Goal: Book appointment/travel/reservation

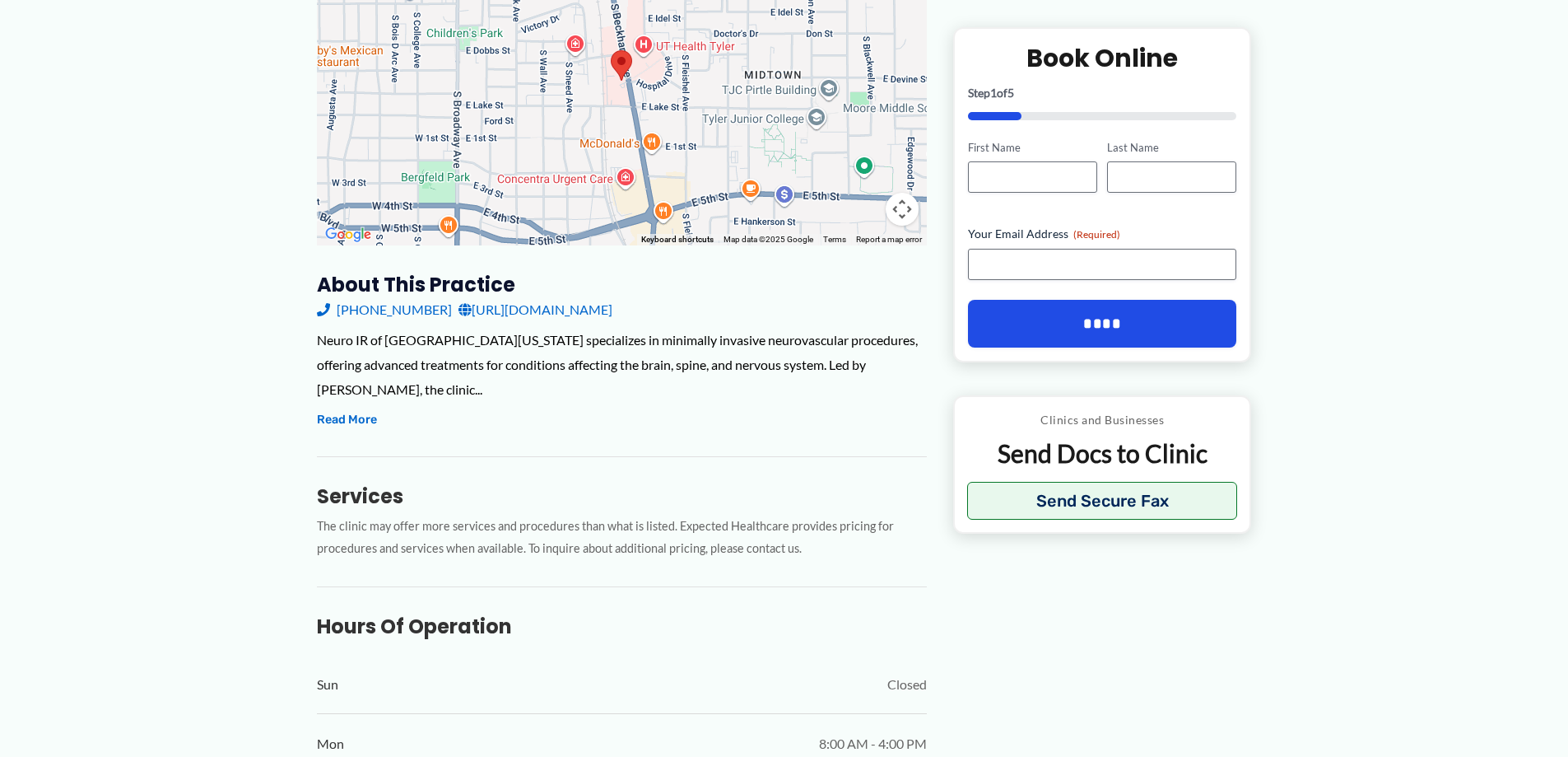
scroll to position [330, 0]
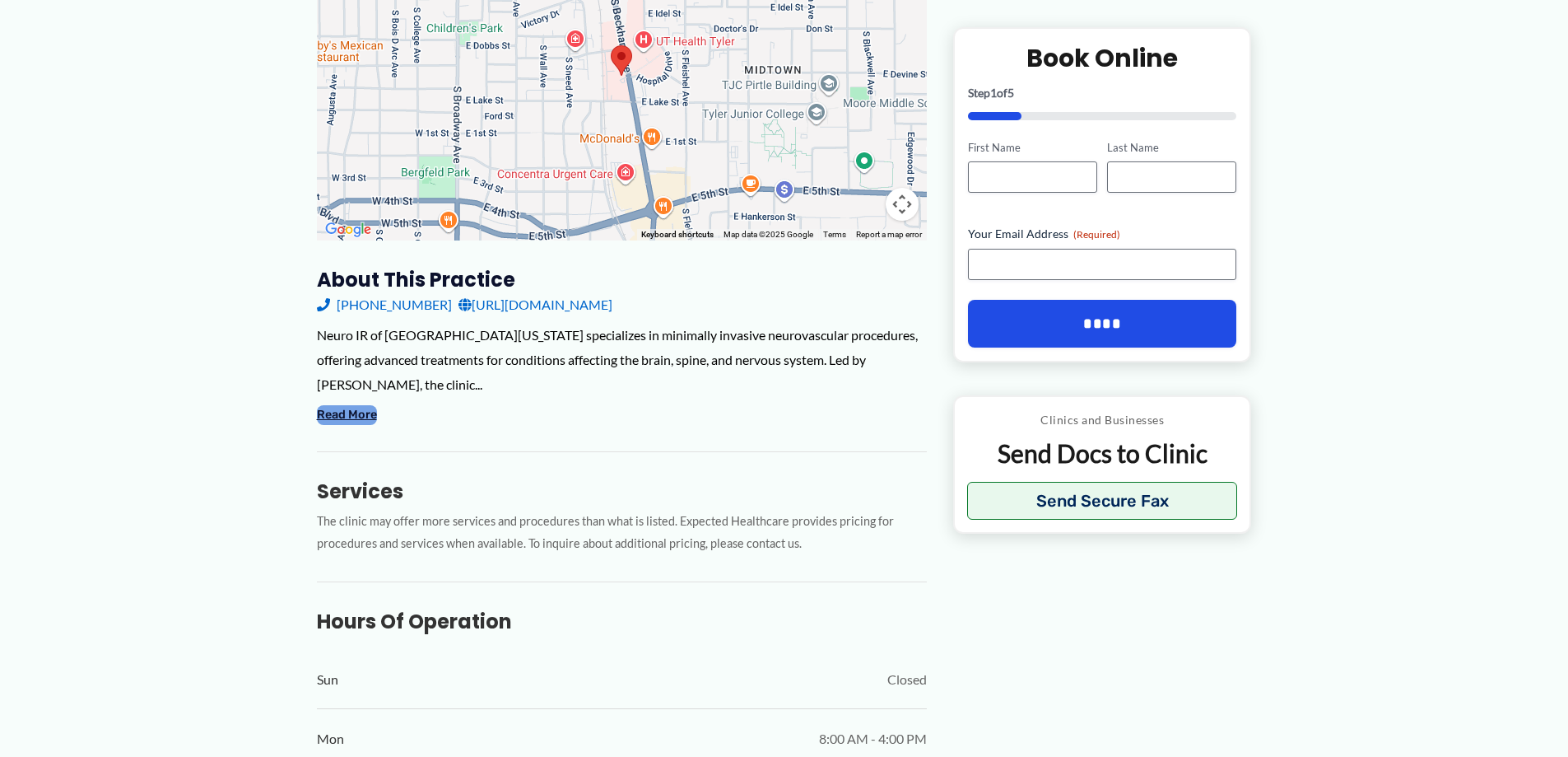
click at [350, 405] on button "Read More" at bounding box center [347, 415] width 61 height 20
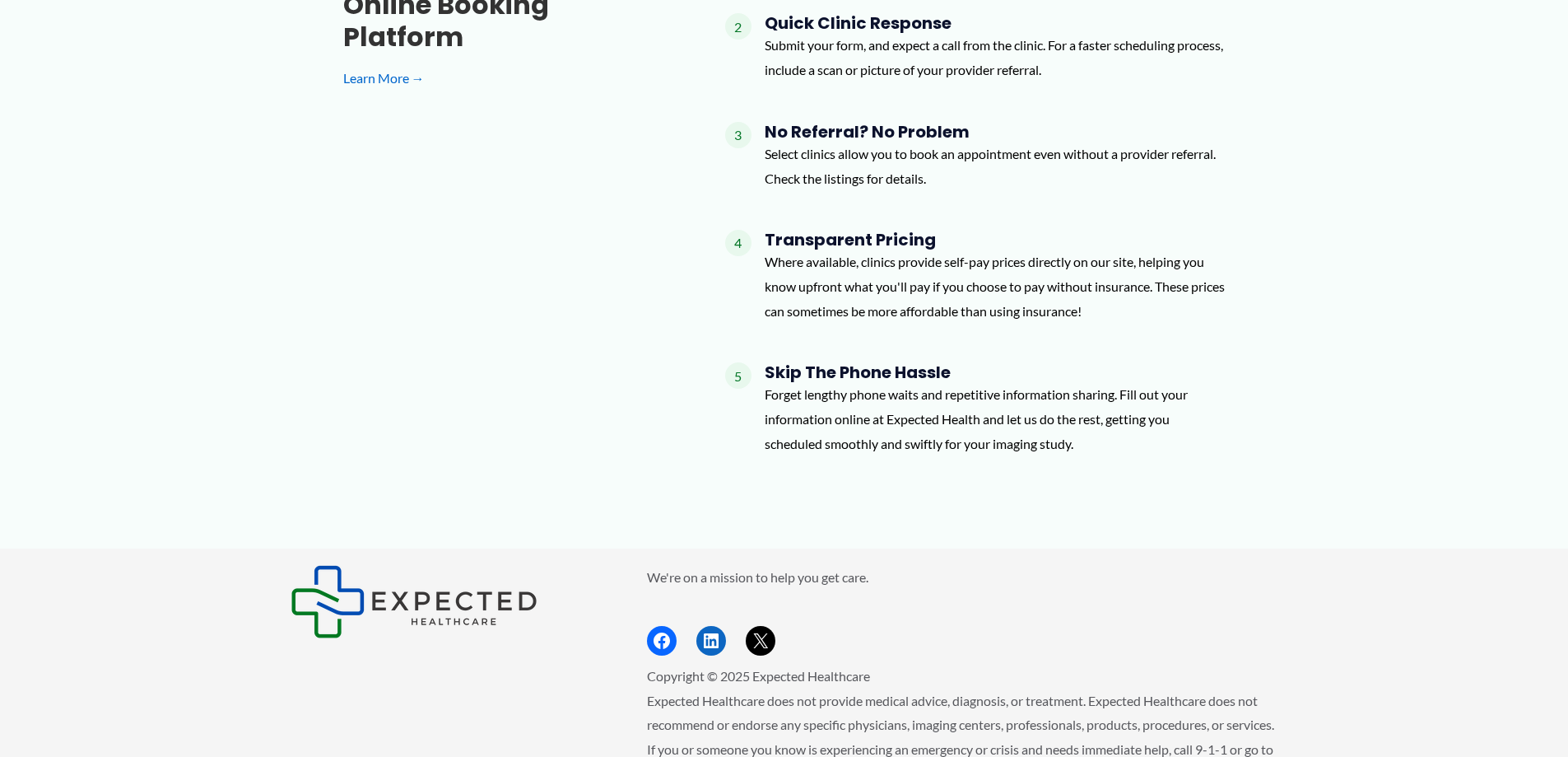
scroll to position [1829, 0]
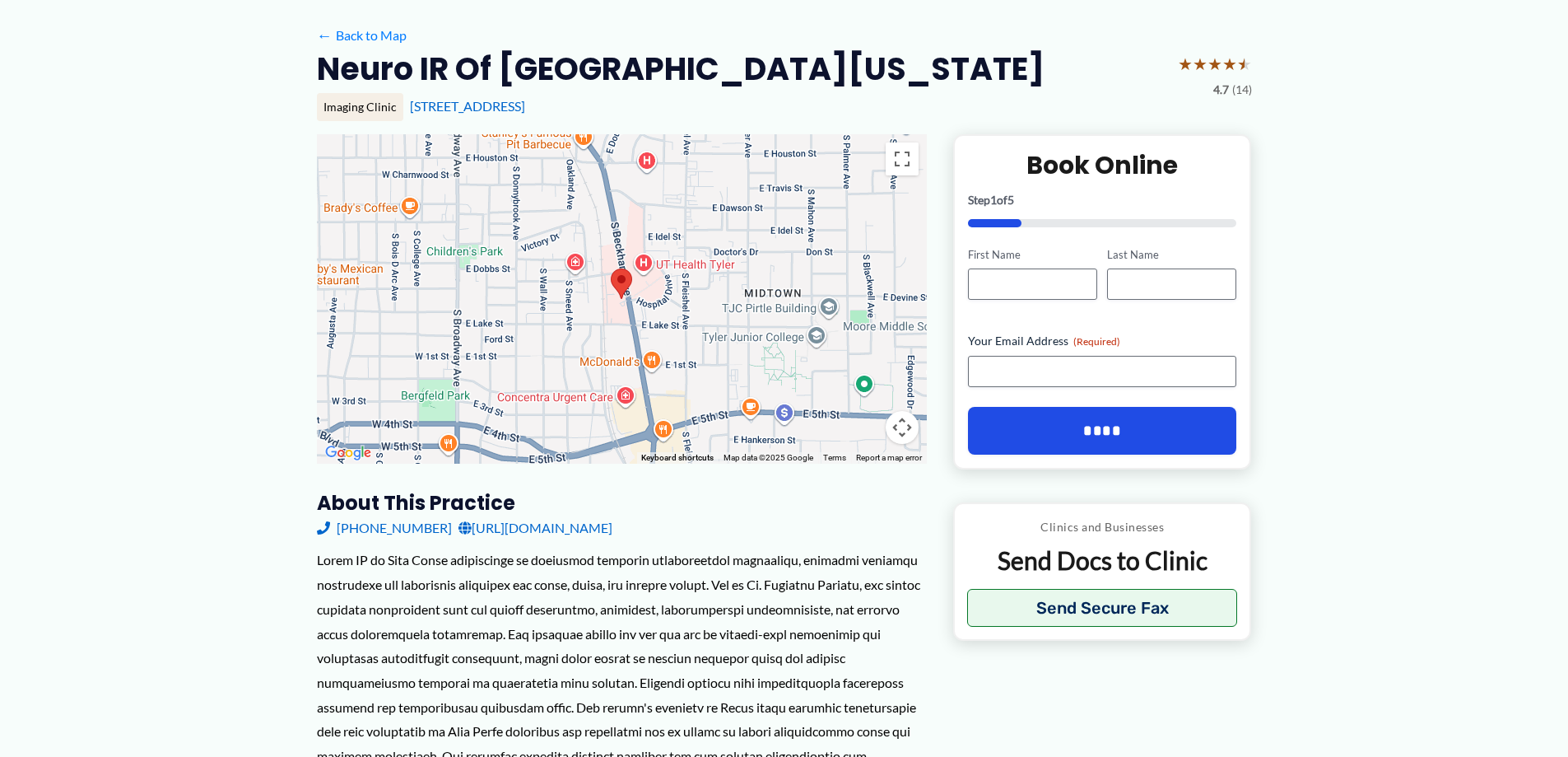
scroll to position [0, 0]
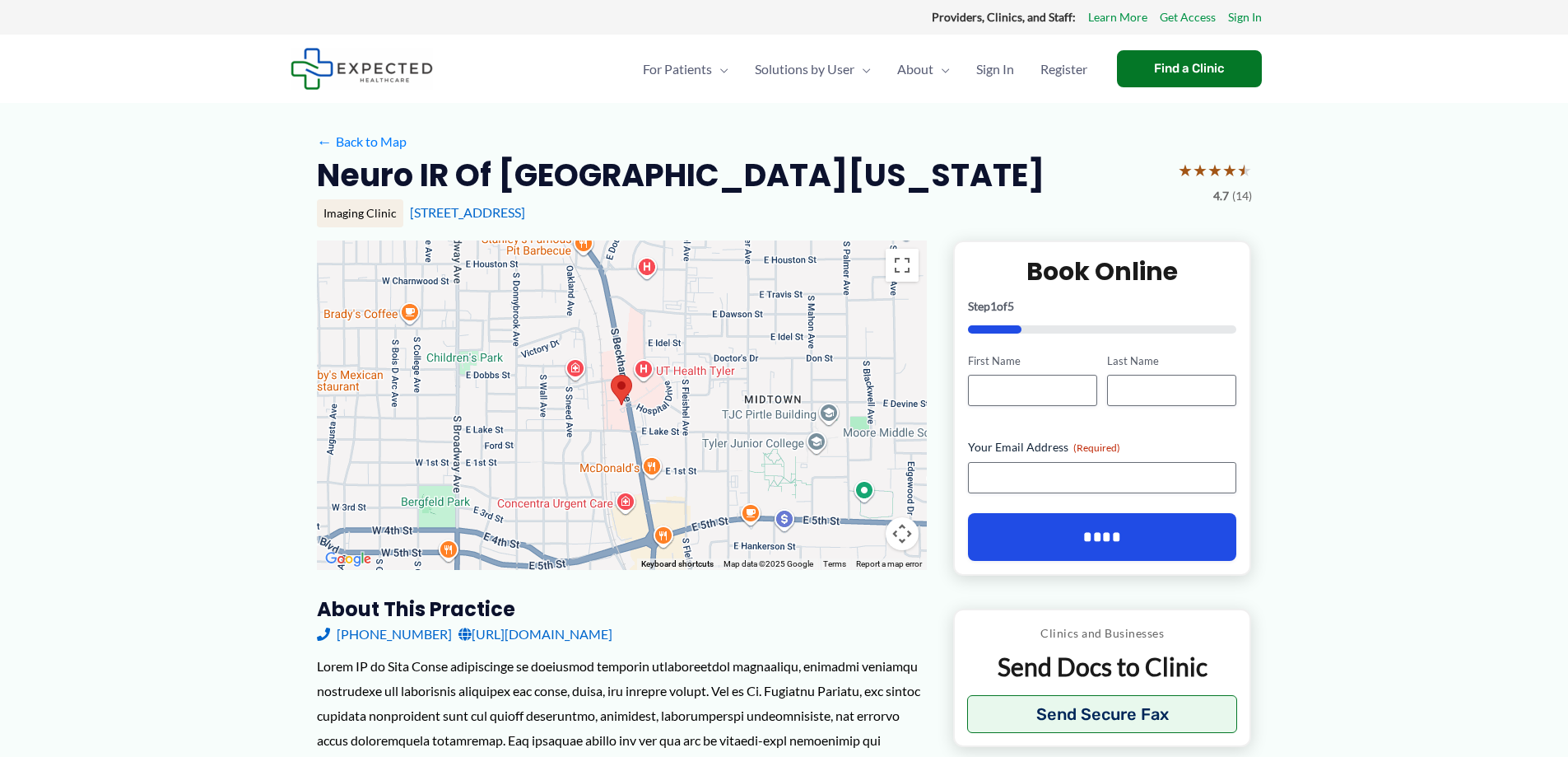
click at [1240, 172] on span "★" at bounding box center [1245, 170] width 14 height 31
click at [1240, 164] on span "★" at bounding box center [1245, 170] width 14 height 31
click at [1240, 187] on span "(14)" at bounding box center [1242, 196] width 20 height 22
click at [1222, 188] on span "4.7" at bounding box center [1220, 196] width 15 height 22
click at [1215, 154] on span "★" at bounding box center [1215, 170] width 14 height 31
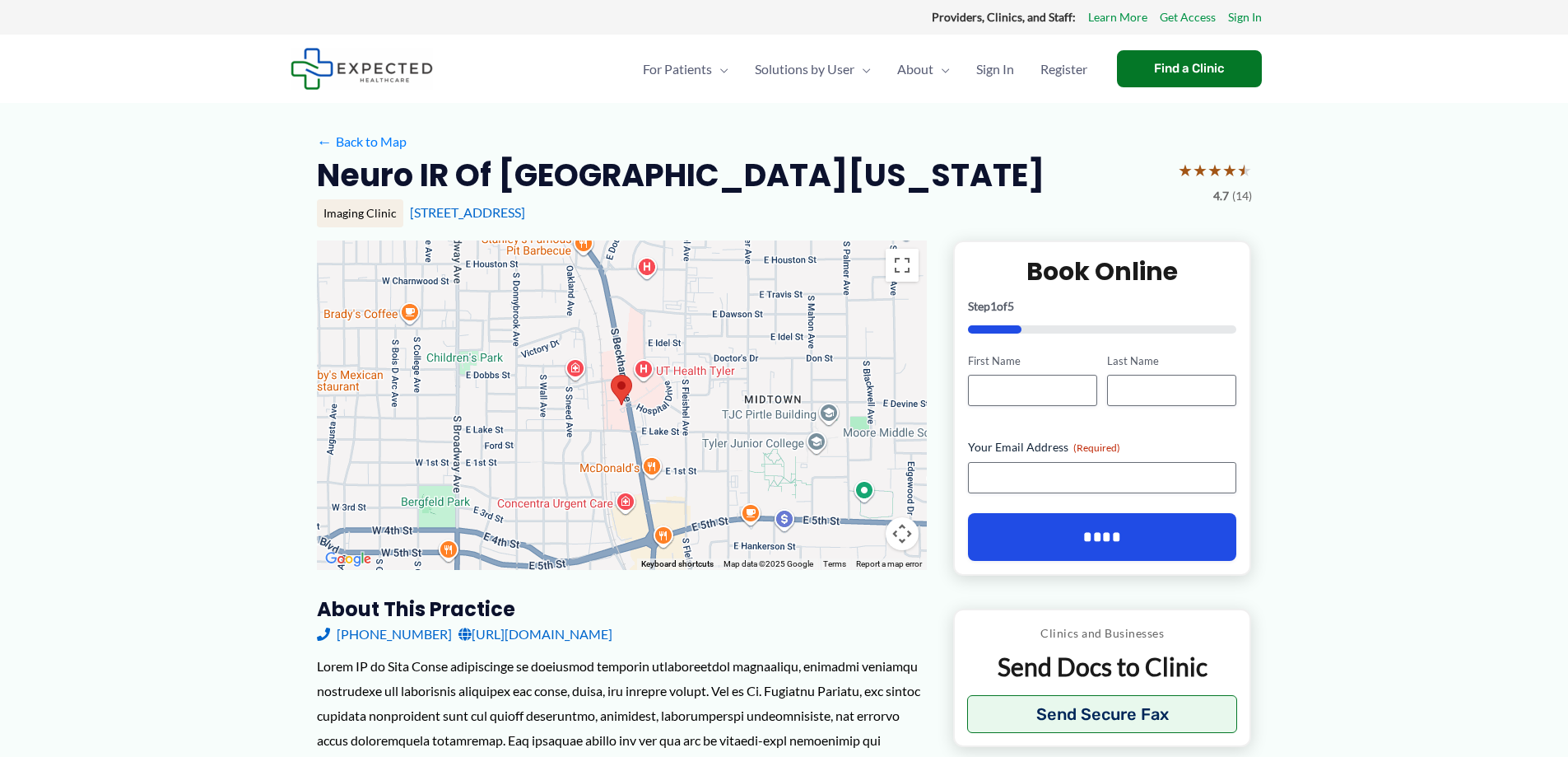
click at [1193, 166] on span "★" at bounding box center [1185, 170] width 14 height 31
drag, startPoint x: 121, startPoint y: 210, endPoint x: 128, endPoint y: 219, distance: 11.4
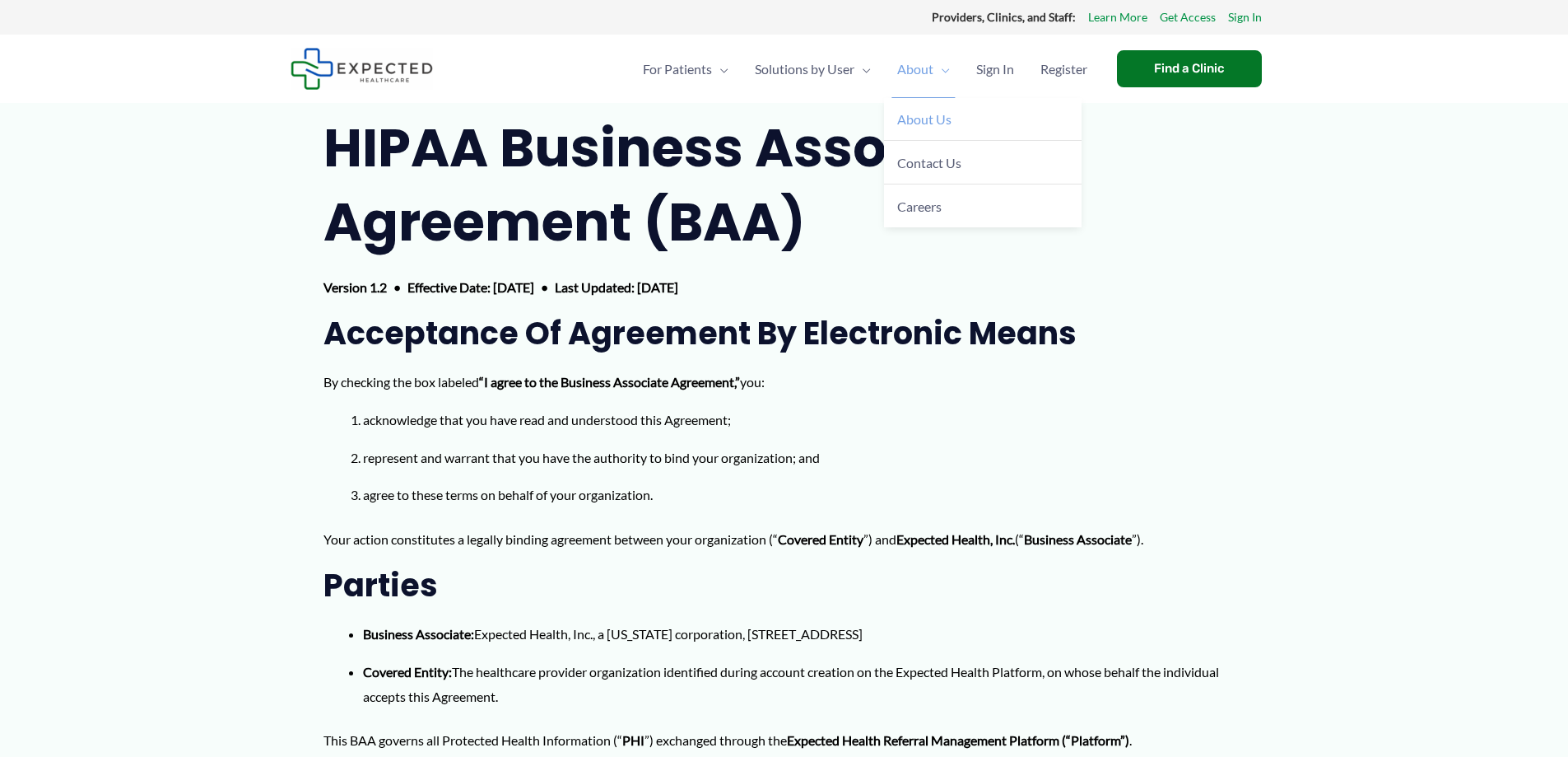
click at [926, 126] on link "About Us" at bounding box center [983, 119] width 198 height 43
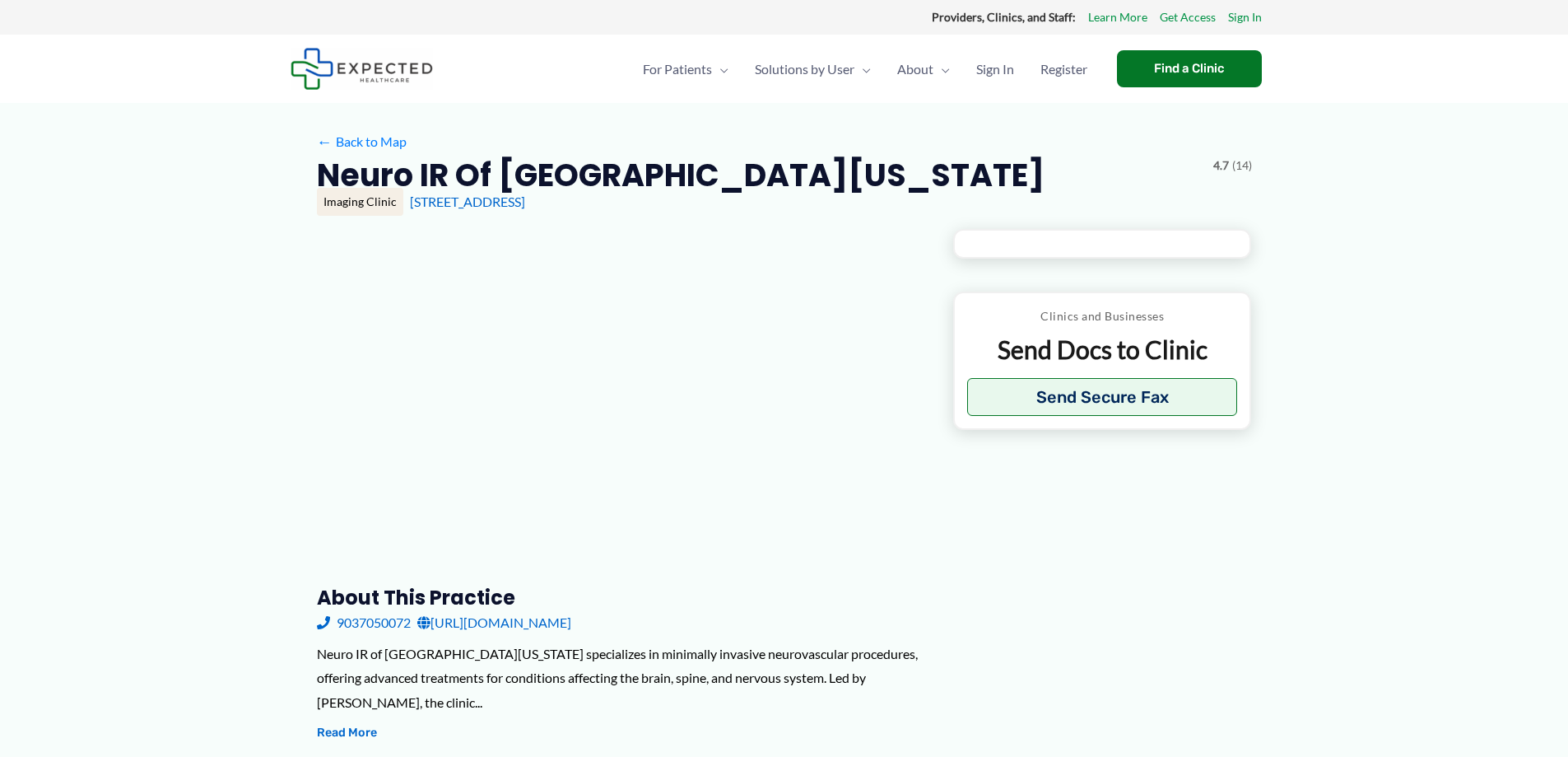
type input "**********"
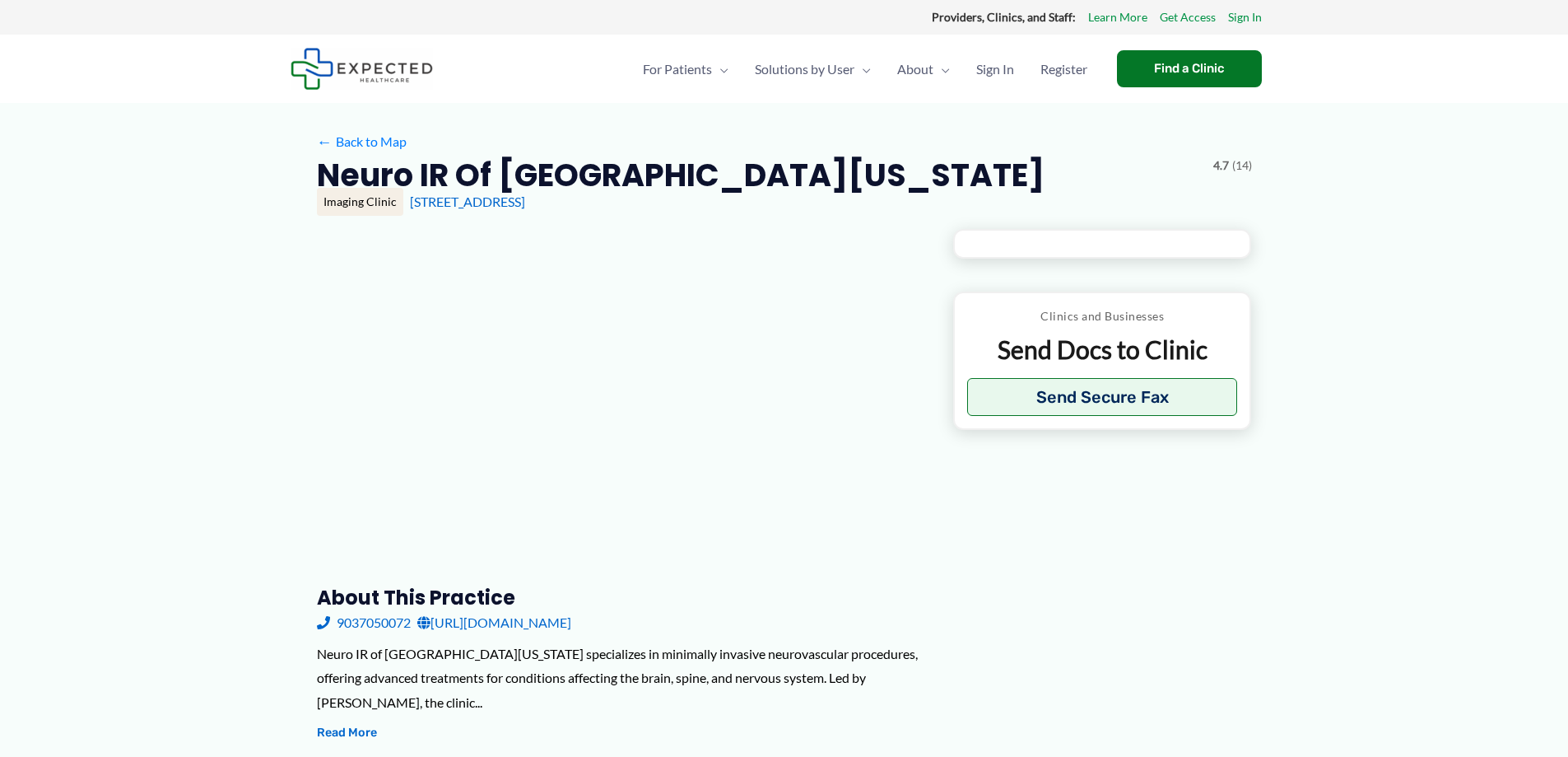
type input "**********"
